Goal: Task Accomplishment & Management: Use online tool/utility

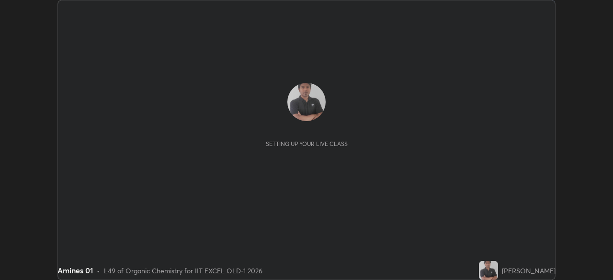
scroll to position [280, 613]
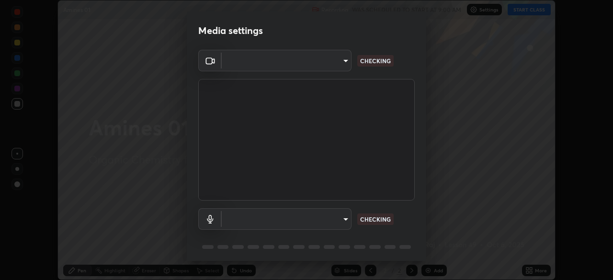
click at [334, 64] on body "Erase all Amines 01 Recording WAS SCHEDULED TO START AT 9:00 AM Settings START …" at bounding box center [306, 140] width 613 height 280
click at [332, 63] on div at bounding box center [306, 140] width 613 height 280
type input "a2c9e0304fea7a197325265949ed38064ec23766b16e4a4df4757bcf8ee53c87"
type input "default"
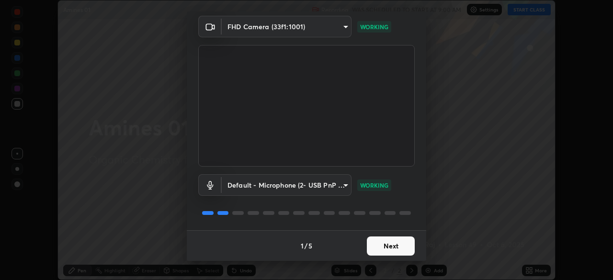
click at [390, 248] on button "Next" at bounding box center [391, 246] width 48 height 19
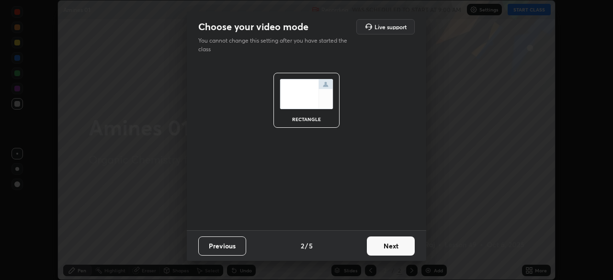
scroll to position [0, 0]
click at [403, 254] on button "Next" at bounding box center [391, 246] width 48 height 19
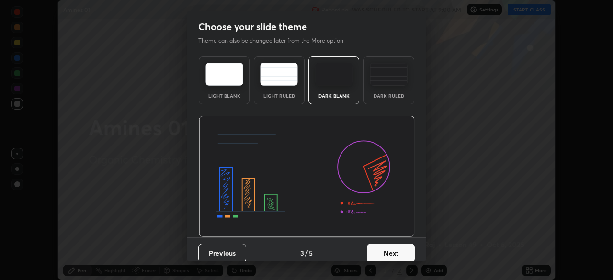
click at [412, 251] on button "Next" at bounding box center [391, 253] width 48 height 19
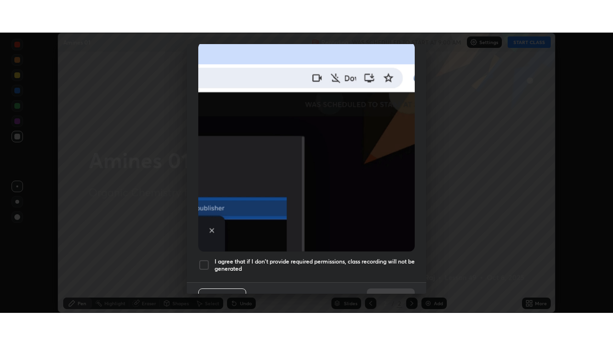
scroll to position [229, 0]
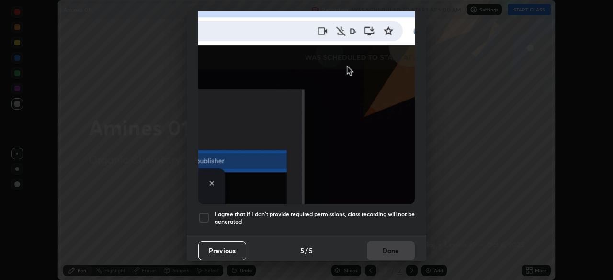
click at [206, 216] on div at bounding box center [203, 217] width 11 height 11
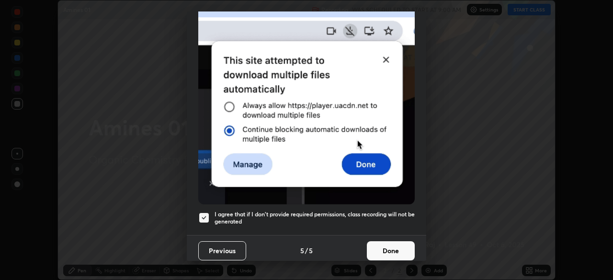
click at [378, 247] on button "Done" at bounding box center [391, 250] width 48 height 19
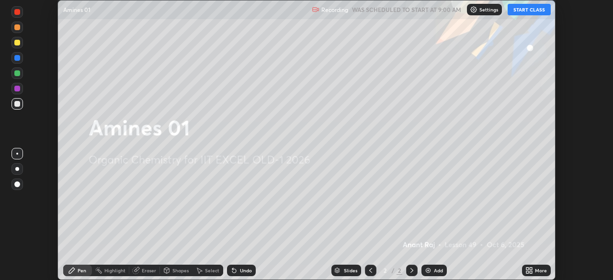
click at [527, 272] on icon at bounding box center [528, 272] width 2 height 2
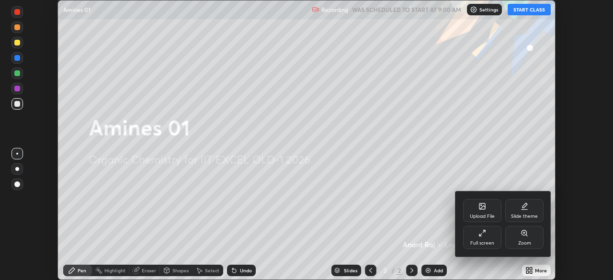
click at [481, 248] on div "Full screen" at bounding box center [482, 237] width 38 height 23
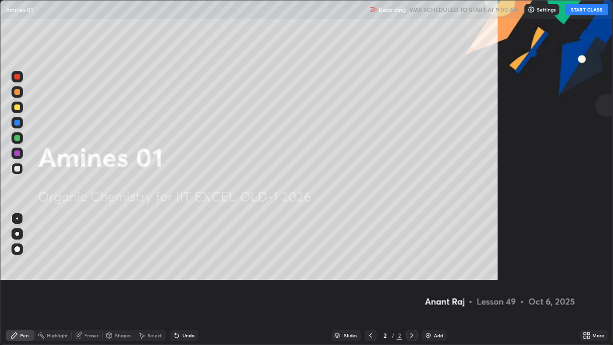
scroll to position [345, 613]
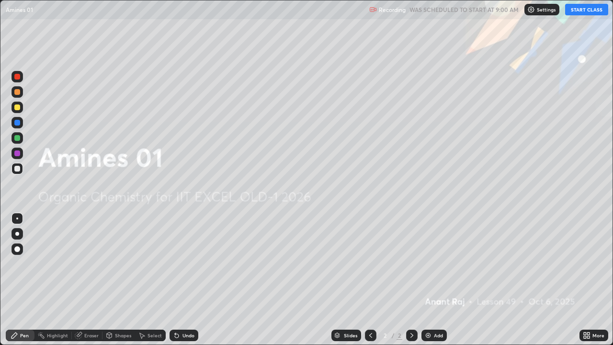
click at [532, 14] on div "Settings" at bounding box center [542, 9] width 35 height 11
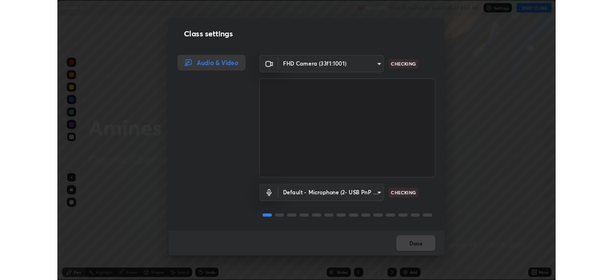
scroll to position [1, 0]
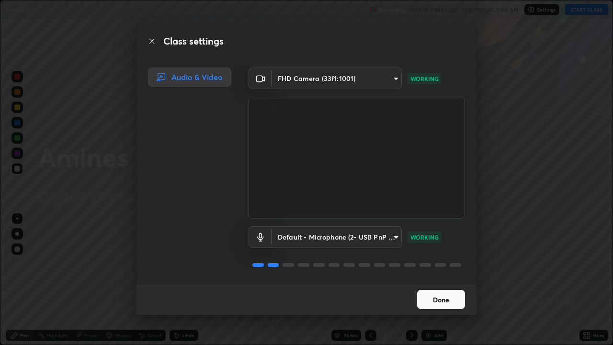
click at [445, 280] on button "Done" at bounding box center [441, 299] width 48 height 19
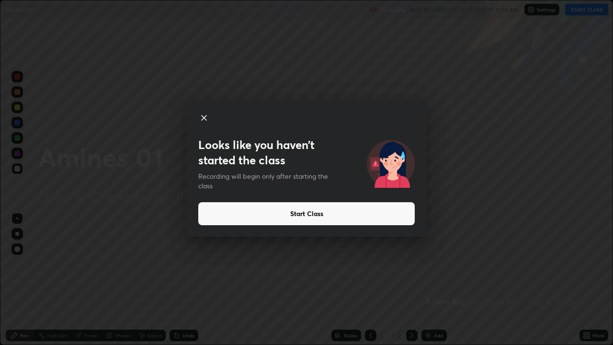
click at [206, 114] on icon at bounding box center [203, 117] width 11 height 11
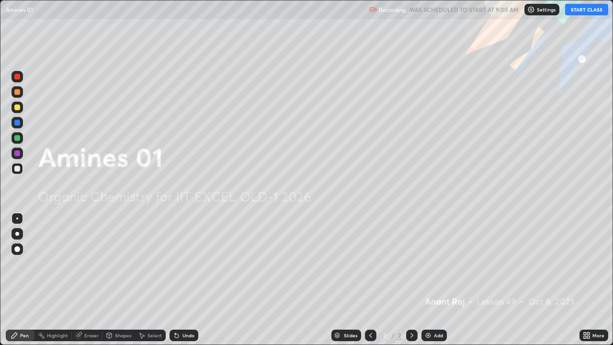
click at [588, 280] on icon at bounding box center [588, 337] width 2 height 2
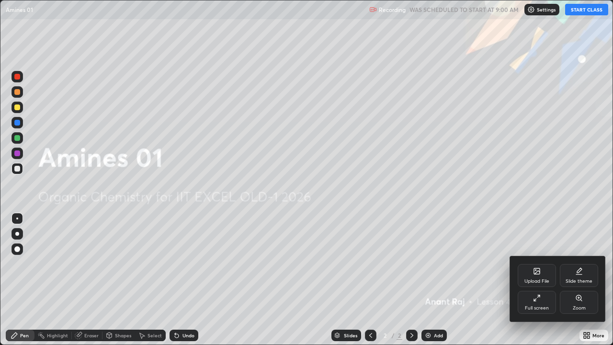
click at [539, 280] on div "Full screen" at bounding box center [537, 308] width 24 height 5
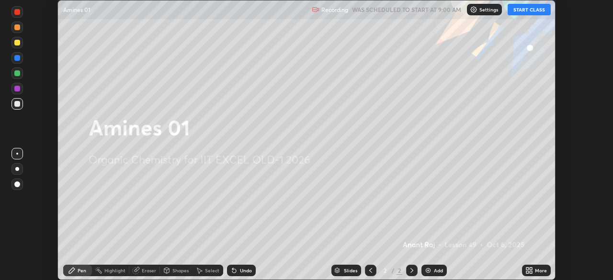
scroll to position [47628, 47295]
click at [527, 272] on icon at bounding box center [528, 272] width 2 height 2
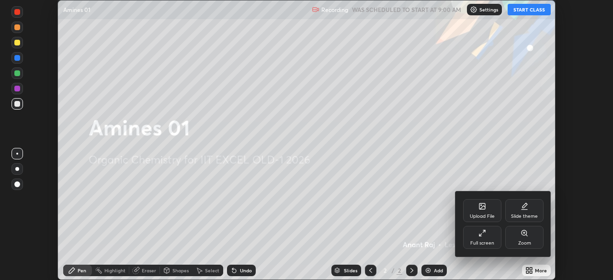
click at [485, 212] on div "Upload File" at bounding box center [482, 210] width 38 height 23
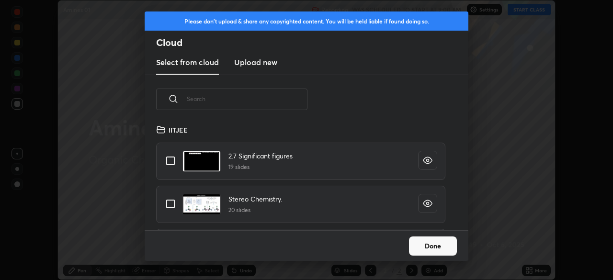
click at [265, 68] on h3 "Upload new" at bounding box center [255, 62] width 43 height 11
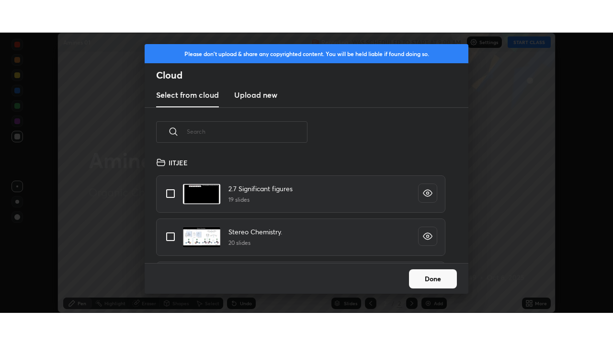
scroll to position [0, 0]
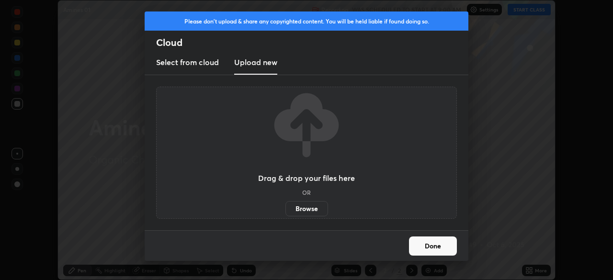
click at [313, 207] on label "Browse" at bounding box center [307, 208] width 43 height 15
click at [286, 207] on input "Browse" at bounding box center [286, 208] width 0 height 15
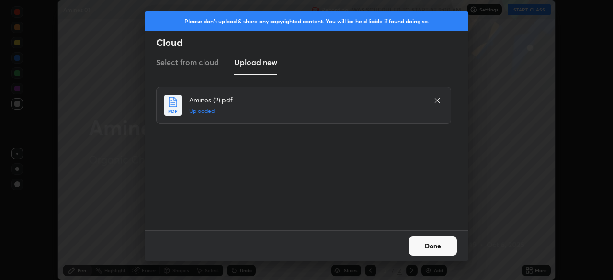
click at [446, 251] on button "Done" at bounding box center [433, 246] width 48 height 19
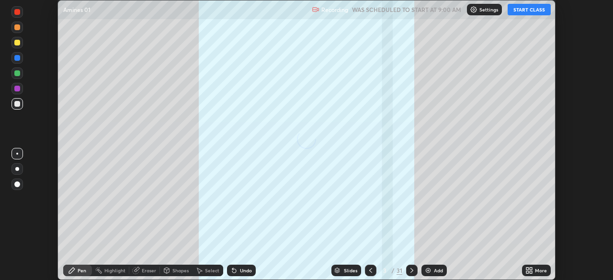
click at [539, 271] on div "More" at bounding box center [541, 270] width 12 height 5
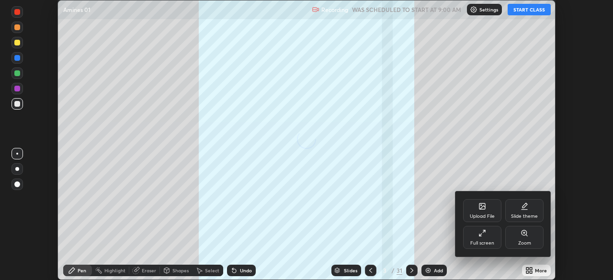
click at [490, 246] on div "Full screen" at bounding box center [482, 243] width 24 height 5
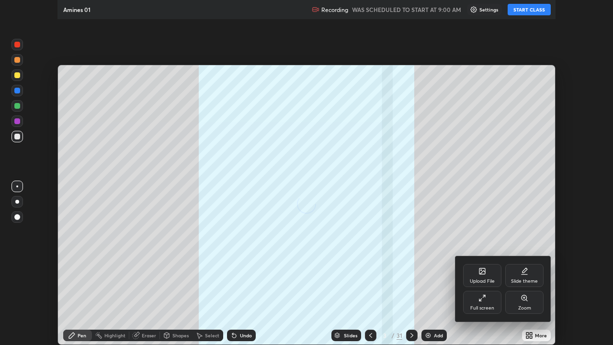
scroll to position [345, 613]
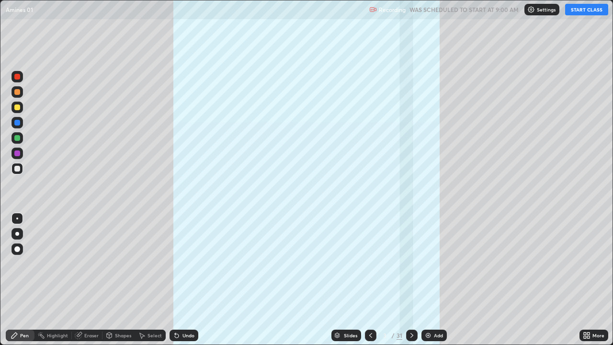
click at [370, 280] on icon at bounding box center [371, 336] width 8 height 8
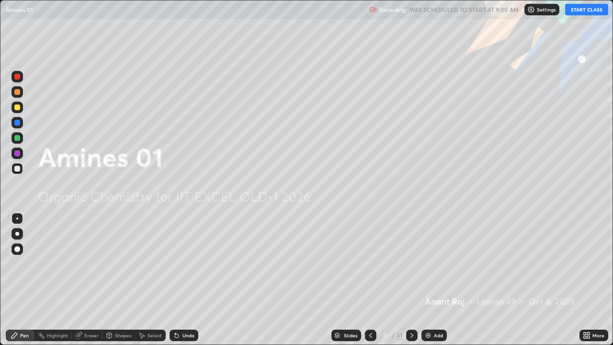
click at [581, 10] on button "START CLASS" at bounding box center [586, 9] width 43 height 11
click at [17, 218] on div at bounding box center [17, 219] width 2 height 2
click at [410, 280] on icon at bounding box center [412, 336] width 8 height 8
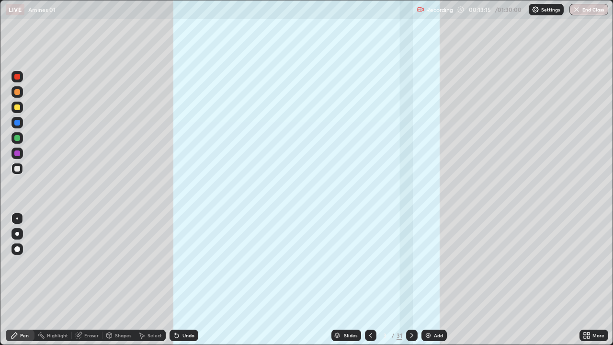
click at [412, 280] on icon at bounding box center [412, 335] width 3 height 5
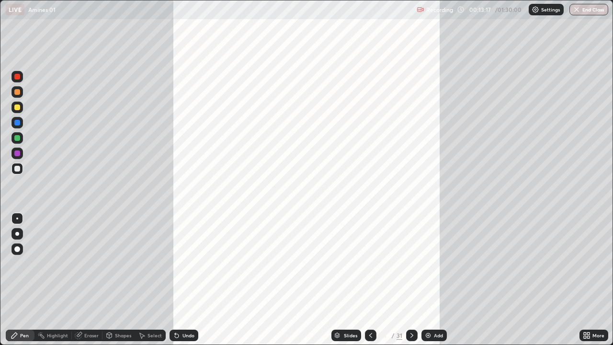
click at [411, 280] on icon at bounding box center [412, 335] width 3 height 5
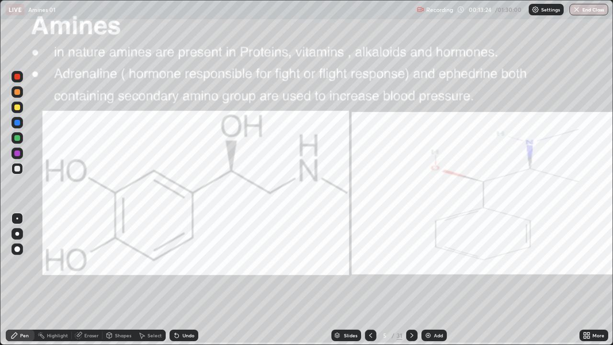
click at [19, 79] on div at bounding box center [17, 77] width 6 height 6
click at [370, 280] on icon at bounding box center [371, 336] width 8 height 8
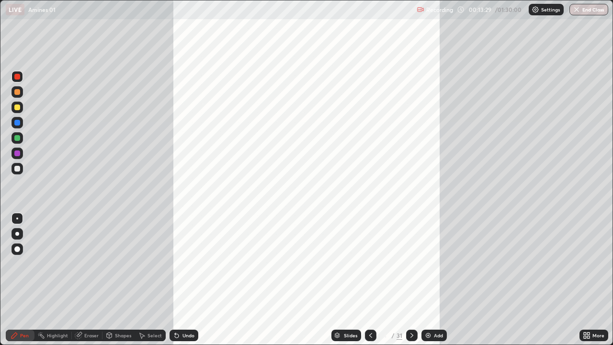
click at [430, 280] on img at bounding box center [428, 336] width 8 height 8
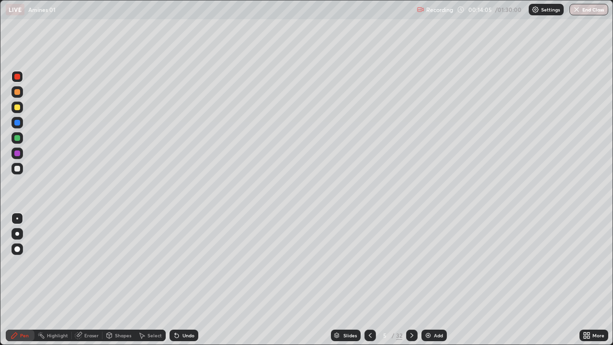
click at [411, 280] on icon at bounding box center [412, 336] width 8 height 8
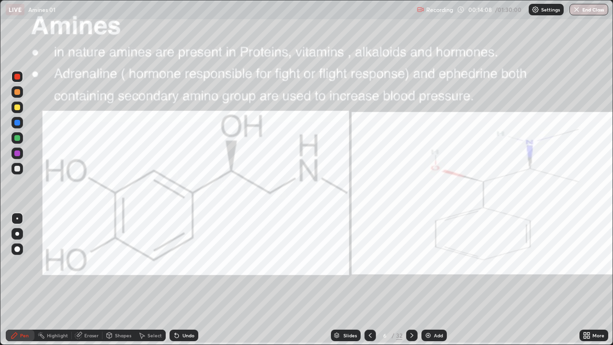
click at [19, 78] on div at bounding box center [17, 77] width 6 height 6
click at [9, 280] on div "Pen" at bounding box center [20, 335] width 29 height 11
click at [412, 280] on icon at bounding box center [412, 335] width 3 height 5
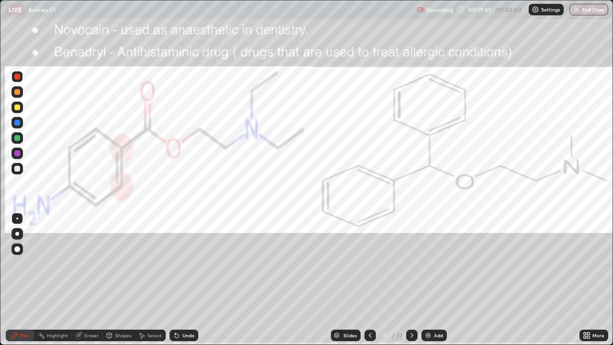
click at [415, 280] on div at bounding box center [411, 335] width 11 height 11
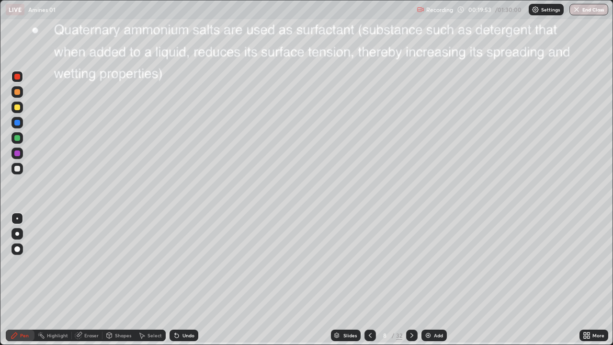
click at [19, 77] on div at bounding box center [17, 77] width 6 height 6
click at [15, 169] on div at bounding box center [17, 169] width 6 height 6
click at [411, 280] on div at bounding box center [411, 335] width 11 height 11
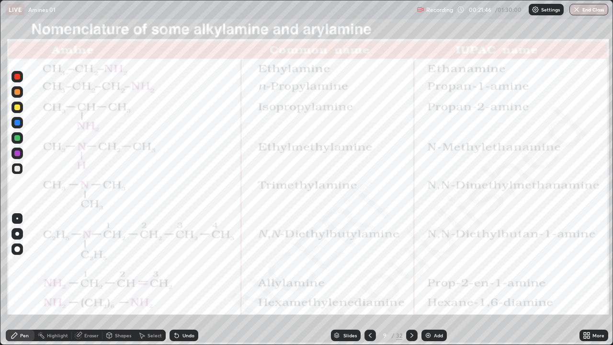
click at [17, 77] on div at bounding box center [17, 77] width 6 height 6
click at [183, 280] on div "Undo" at bounding box center [189, 335] width 12 height 5
click at [411, 280] on icon at bounding box center [412, 336] width 8 height 8
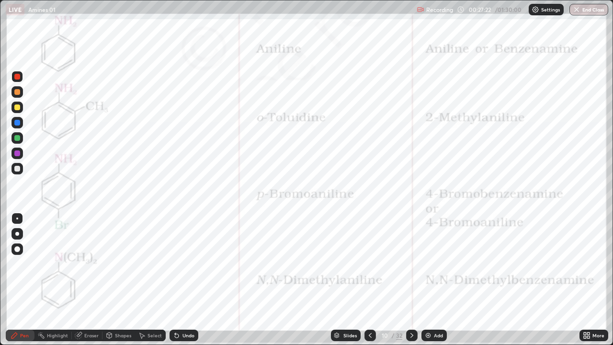
click at [414, 280] on icon at bounding box center [412, 336] width 8 height 8
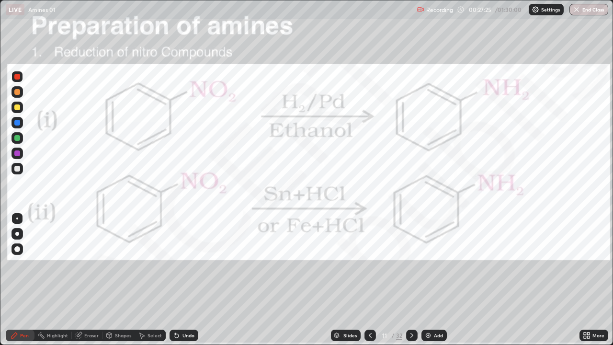
click at [371, 280] on icon at bounding box center [370, 336] width 8 height 8
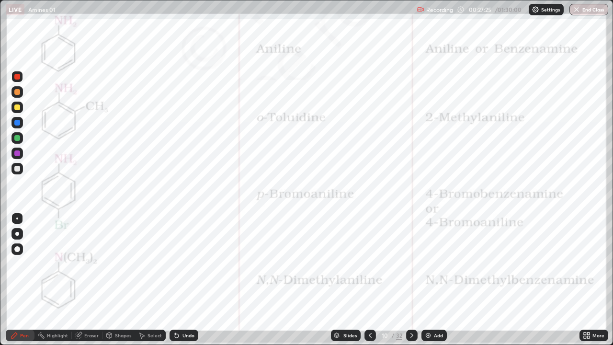
click at [370, 280] on icon at bounding box center [370, 336] width 8 height 8
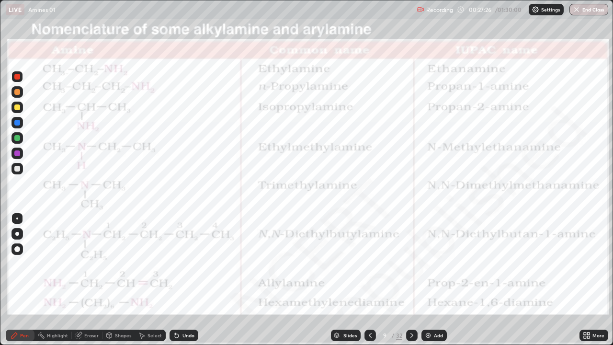
click at [368, 280] on icon at bounding box center [370, 336] width 8 height 8
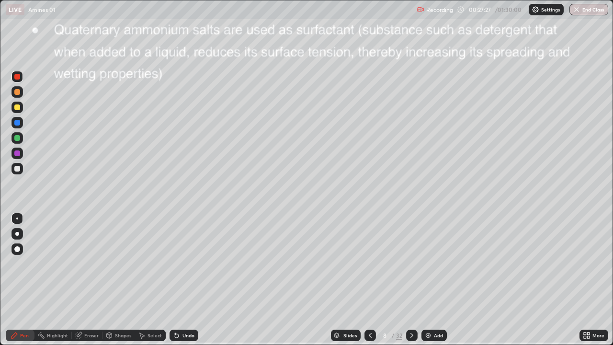
click at [369, 280] on icon at bounding box center [370, 336] width 8 height 8
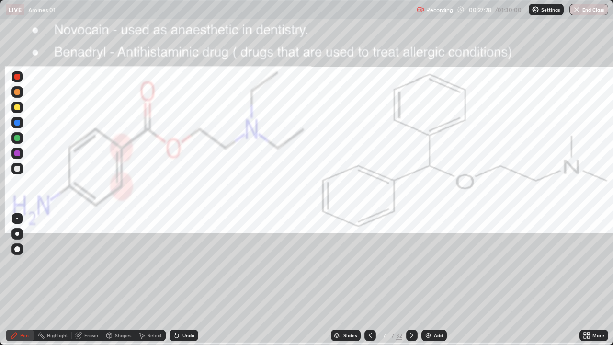
click at [371, 280] on div at bounding box center [370, 335] width 11 height 11
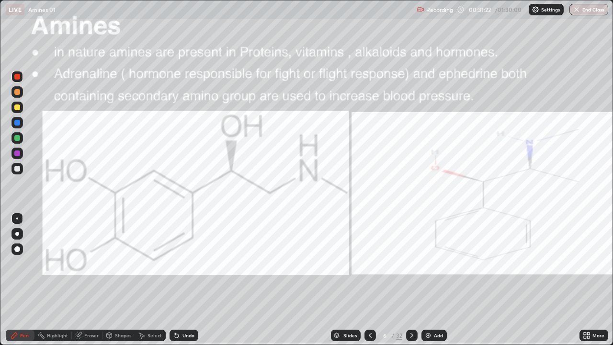
click at [413, 280] on icon at bounding box center [412, 336] width 8 height 8
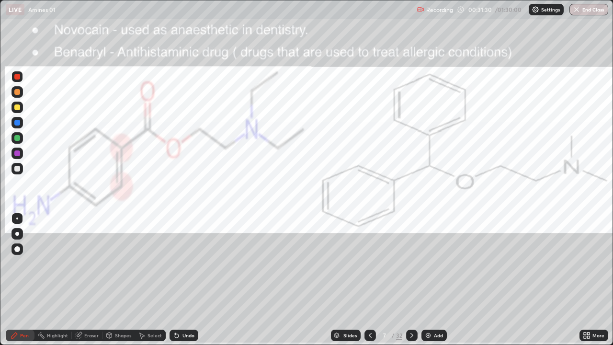
click at [369, 280] on icon at bounding box center [370, 336] width 8 height 8
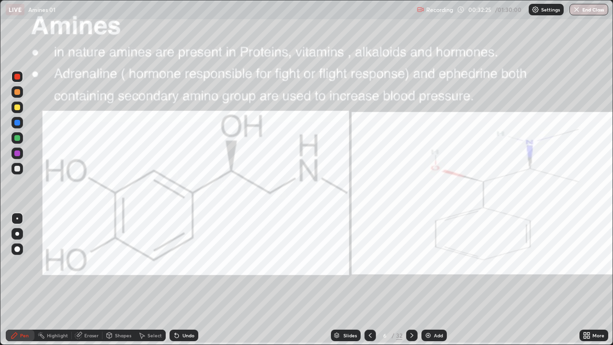
click at [415, 280] on div at bounding box center [411, 335] width 11 height 11
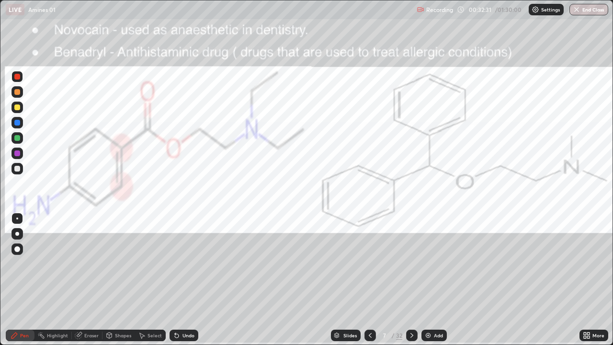
click at [369, 280] on icon at bounding box center [370, 335] width 3 height 5
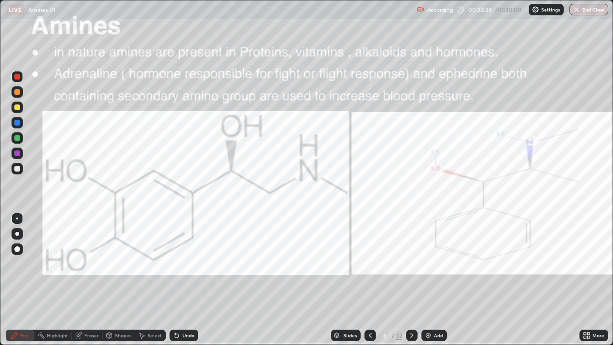
click at [412, 280] on icon at bounding box center [412, 336] width 8 height 8
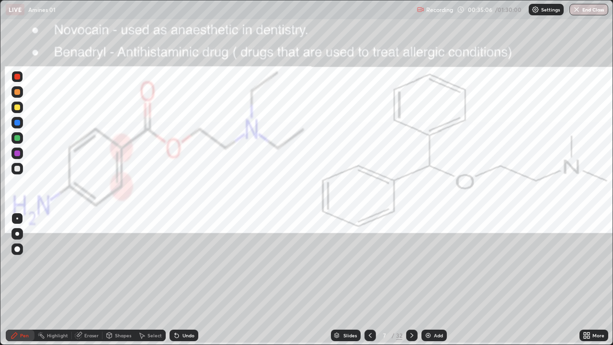
click at [411, 280] on icon at bounding box center [412, 335] width 3 height 5
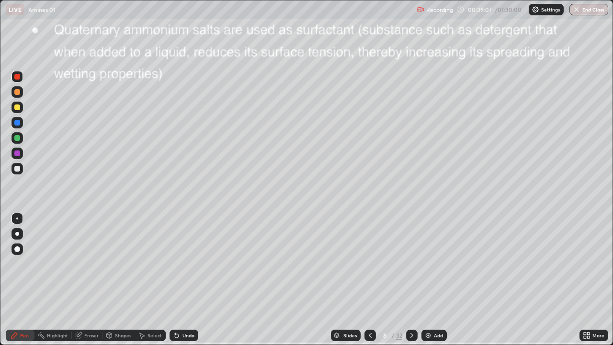
click at [411, 280] on icon at bounding box center [412, 336] width 8 height 8
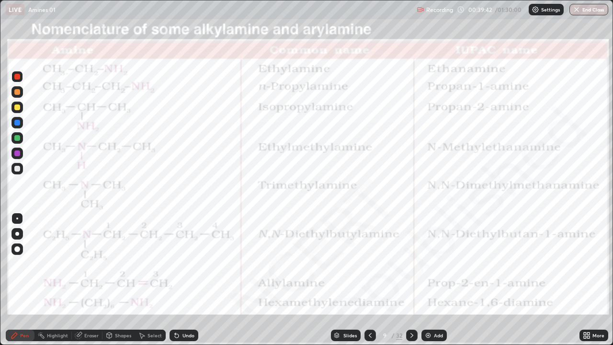
click at [413, 280] on div at bounding box center [411, 335] width 11 height 11
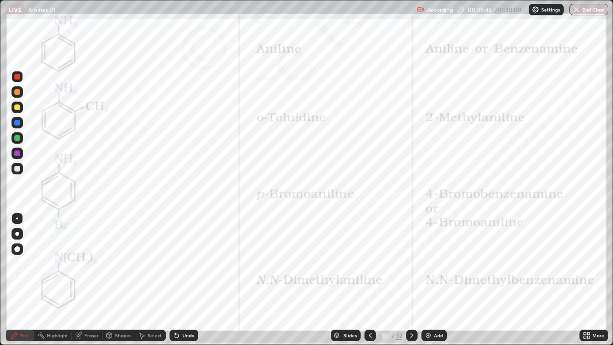
click at [411, 280] on icon at bounding box center [412, 336] width 8 height 8
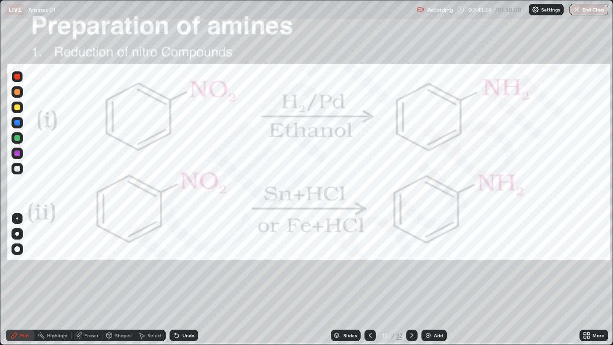
click at [412, 280] on div at bounding box center [411, 335] width 11 height 11
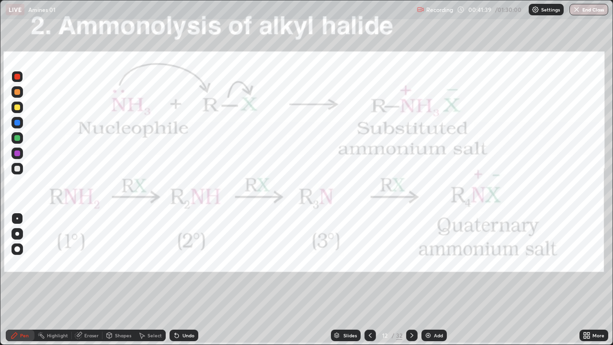
click at [370, 280] on icon at bounding box center [370, 336] width 8 height 8
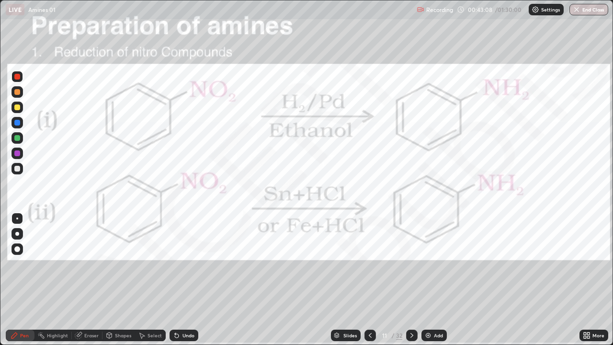
click at [19, 171] on div at bounding box center [16, 168] width 11 height 11
click at [17, 78] on div at bounding box center [17, 77] width 6 height 6
click at [17, 169] on div at bounding box center [17, 169] width 6 height 6
click at [431, 280] on div "Add" at bounding box center [434, 335] width 25 height 11
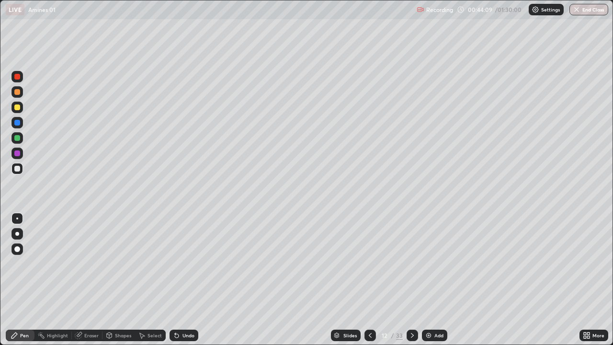
click at [18, 169] on div at bounding box center [17, 169] width 6 height 6
click at [18, 107] on div at bounding box center [17, 107] width 6 height 6
click at [18, 138] on div at bounding box center [17, 138] width 6 height 6
click at [17, 170] on div at bounding box center [17, 169] width 6 height 6
click at [19, 108] on div at bounding box center [17, 107] width 6 height 6
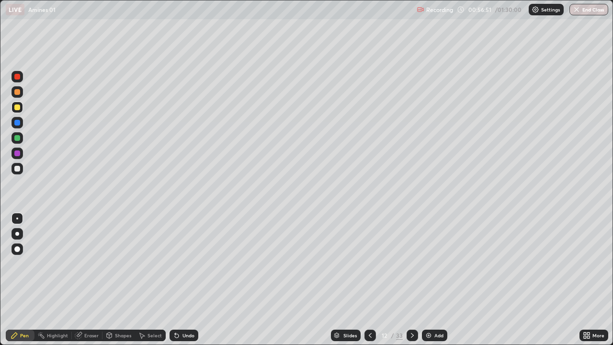
click at [18, 139] on div at bounding box center [17, 138] width 6 height 6
click at [183, 280] on div "Undo" at bounding box center [184, 335] width 29 height 11
click at [184, 280] on div "Undo" at bounding box center [184, 335] width 29 height 11
click at [183, 280] on div "Undo" at bounding box center [184, 335] width 29 height 11
click at [181, 280] on div "Undo" at bounding box center [184, 335] width 29 height 11
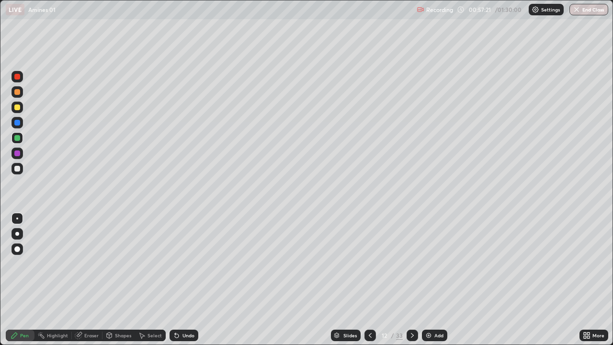
click at [16, 166] on div at bounding box center [17, 169] width 6 height 6
click at [92, 280] on div "Eraser" at bounding box center [91, 335] width 14 height 5
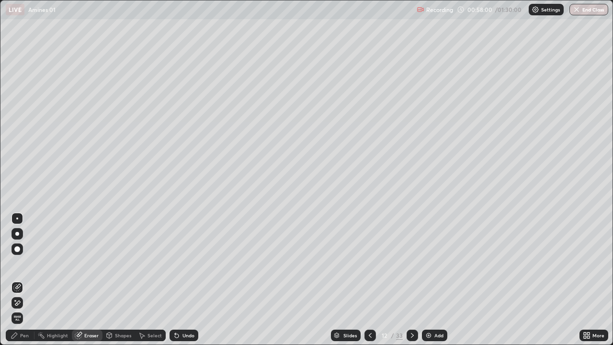
click at [23, 280] on div "Pen" at bounding box center [24, 335] width 9 height 5
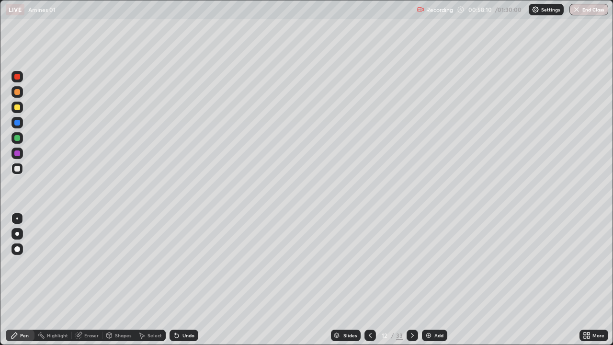
click at [22, 170] on div at bounding box center [16, 168] width 11 height 11
click at [183, 280] on div "Undo" at bounding box center [184, 335] width 29 height 11
click at [189, 280] on div "Undo" at bounding box center [189, 335] width 12 height 5
click at [190, 280] on div "Undo" at bounding box center [189, 335] width 12 height 5
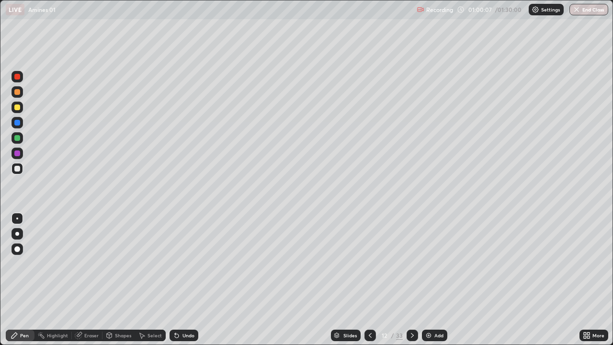
click at [184, 280] on div "Undo" at bounding box center [184, 335] width 29 height 11
click at [181, 280] on div "Undo" at bounding box center [184, 335] width 29 height 11
click at [183, 280] on div "Undo" at bounding box center [184, 335] width 29 height 11
click at [185, 280] on div "Undo" at bounding box center [184, 335] width 29 height 11
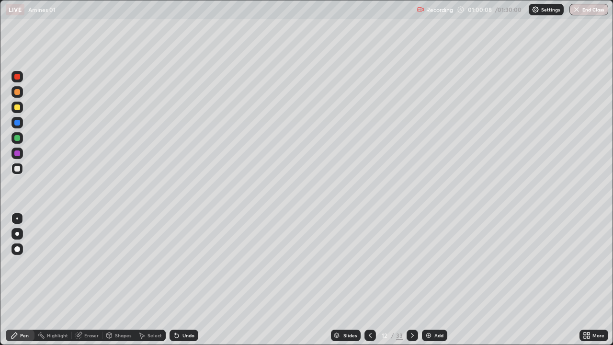
click at [187, 280] on div "Undo" at bounding box center [184, 335] width 29 height 11
click at [17, 218] on div at bounding box center [17, 219] width 2 height 2
click at [17, 169] on div at bounding box center [17, 169] width 6 height 6
click at [17, 218] on div at bounding box center [17, 219] width 2 height 2
click at [18, 110] on div at bounding box center [17, 107] width 6 height 6
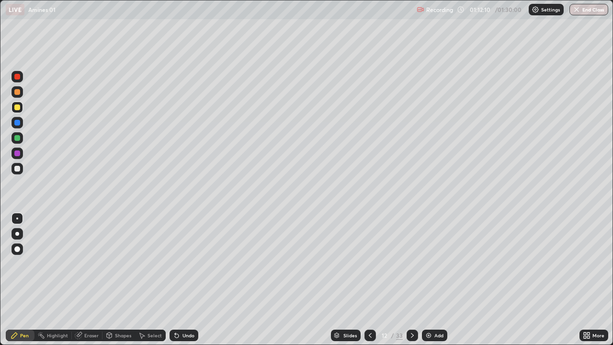
click at [181, 280] on div "Undo" at bounding box center [184, 335] width 29 height 11
click at [17, 169] on div at bounding box center [17, 169] width 6 height 6
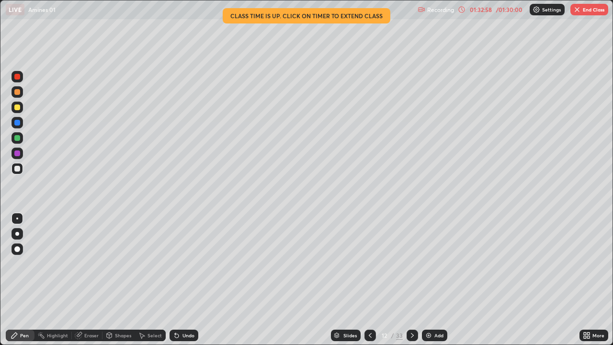
click at [577, 11] on img "button" at bounding box center [577, 10] width 8 height 8
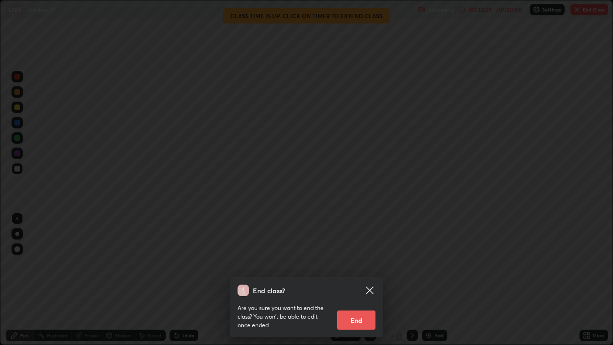
click at [365, 280] on button "End" at bounding box center [356, 319] width 38 height 19
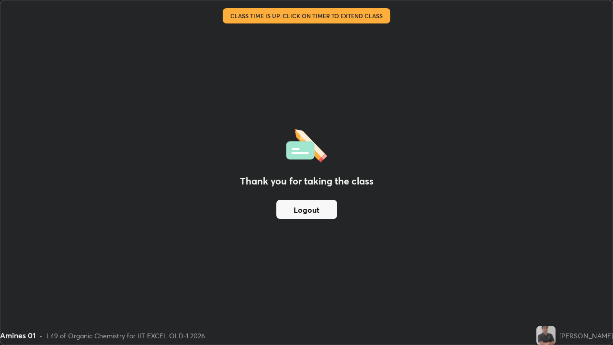
click at [298, 211] on button "Logout" at bounding box center [306, 209] width 61 height 19
